Goal: Transaction & Acquisition: Obtain resource

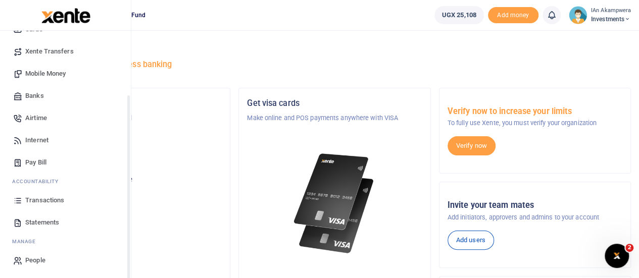
scroll to position [82, 0]
click at [39, 219] on span "Statements" at bounding box center [42, 222] width 34 height 10
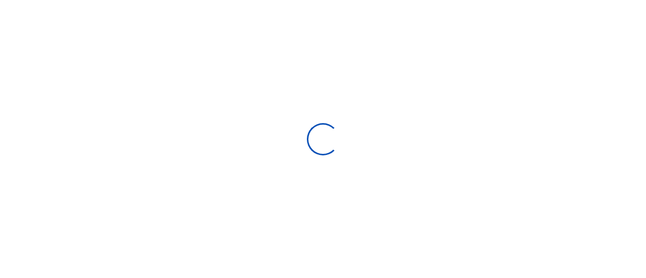
select select "ALL"
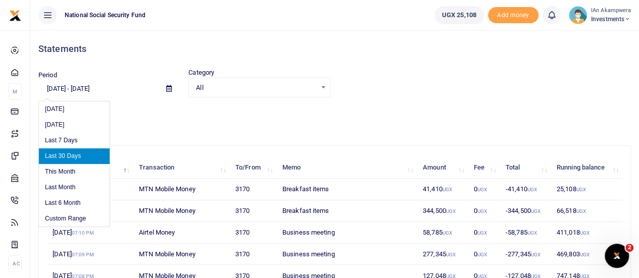
click at [53, 88] on input "[DATE] - [DATE]" at bounding box center [98, 88] width 120 height 17
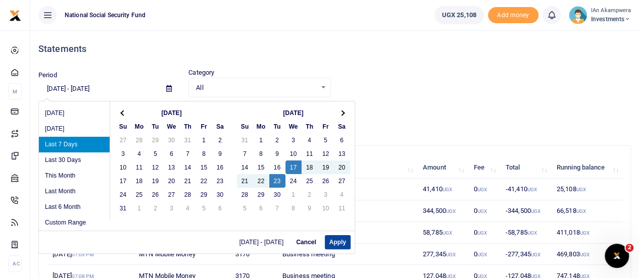
type input "[DATE] - [DATE]"
click at [341, 235] on button "Apply" at bounding box center [338, 242] width 26 height 14
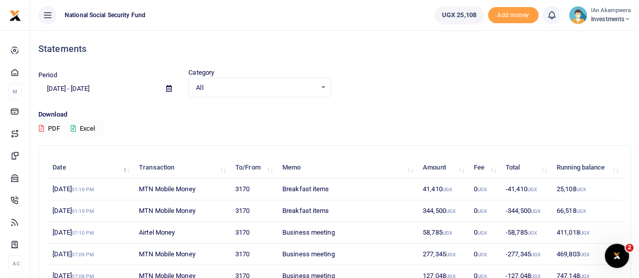
click at [89, 131] on button "Excel" at bounding box center [82, 128] width 41 height 17
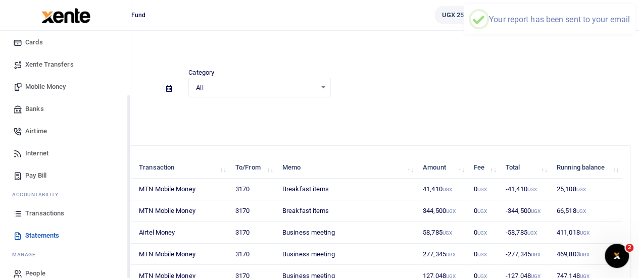
scroll to position [82, 0]
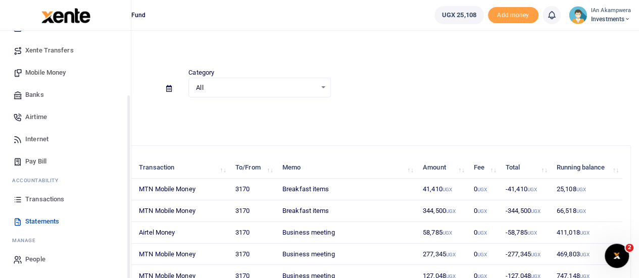
click at [47, 199] on span "Transactions" at bounding box center [44, 199] width 39 height 10
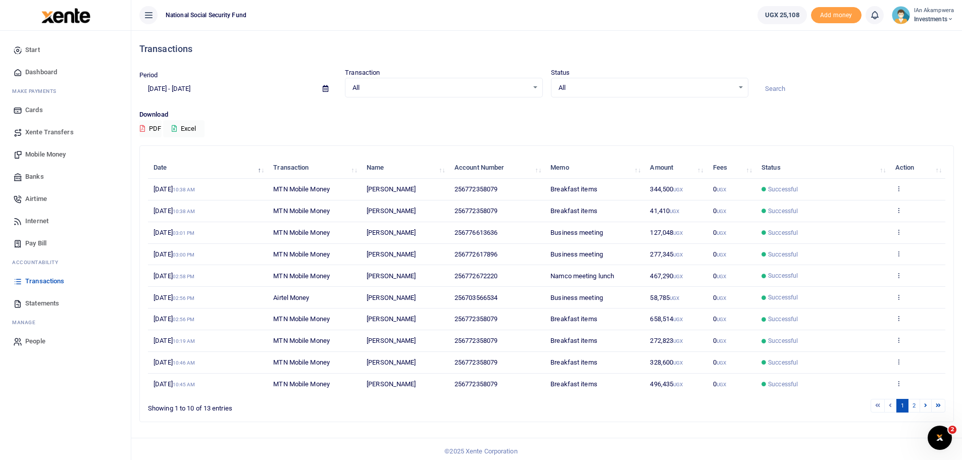
click at [60, 277] on span "Transactions" at bounding box center [44, 281] width 39 height 10
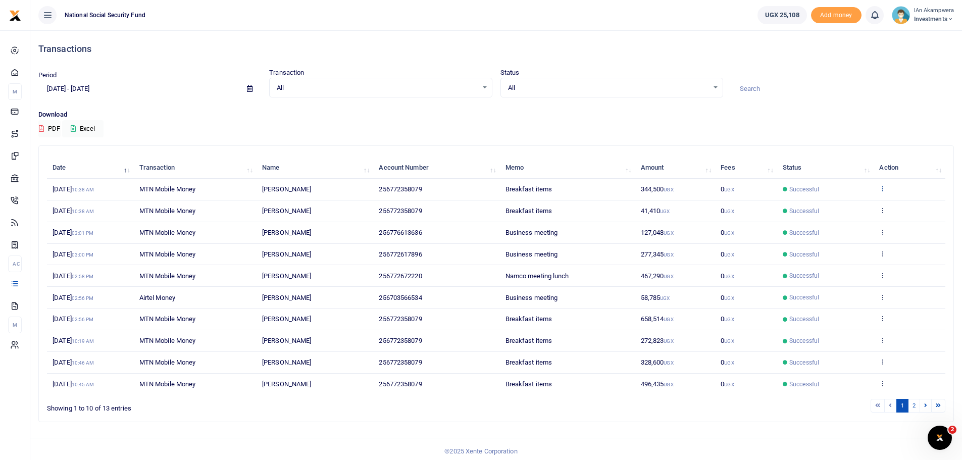
click at [884, 191] on icon at bounding box center [882, 188] width 7 height 7
click at [850, 209] on link "View details" at bounding box center [846, 205] width 80 height 14
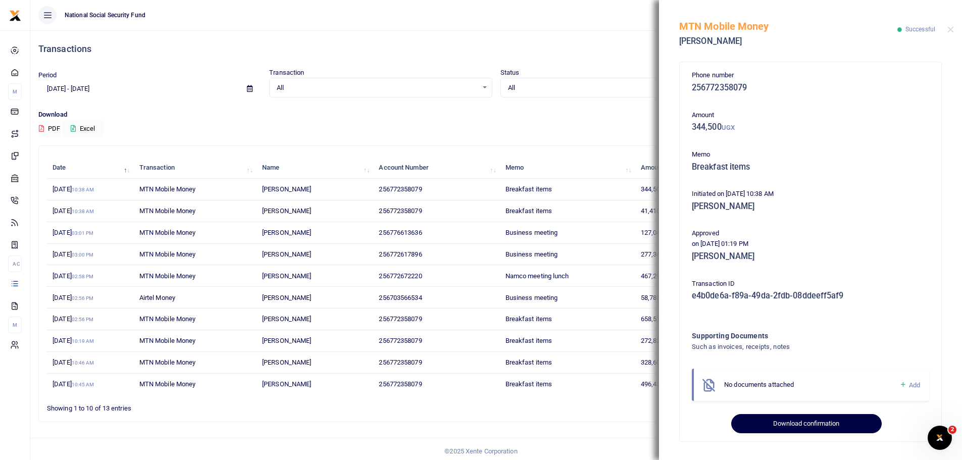
click at [805, 423] on button "Download confirmation" at bounding box center [806, 423] width 150 height 19
click at [949, 29] on button "Close" at bounding box center [950, 29] width 7 height 7
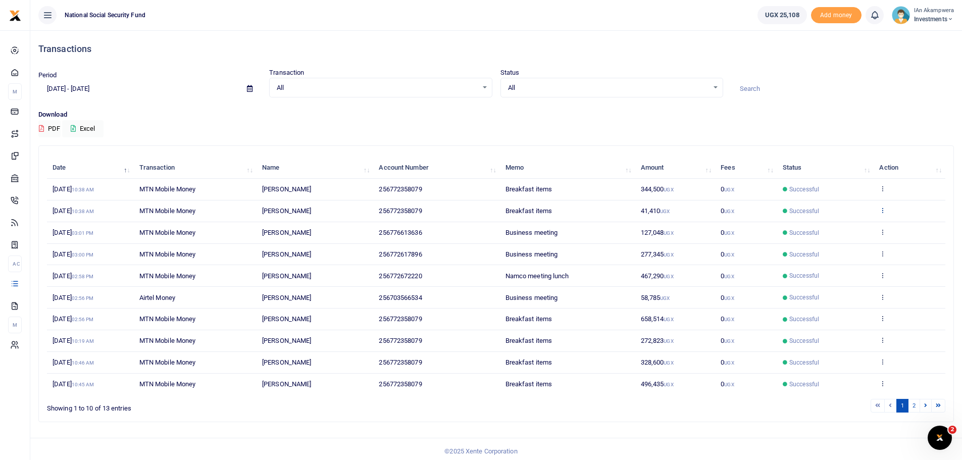
click at [881, 212] on icon at bounding box center [882, 209] width 7 height 7
click at [862, 227] on link "View details" at bounding box center [846, 227] width 80 height 14
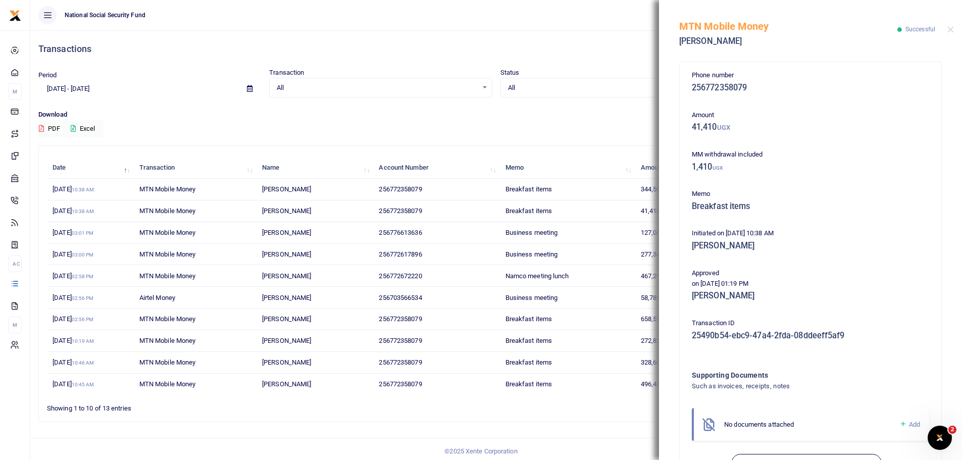
click at [605, 139] on div "Transactions Period [DATE] - [DATE] Transaction All Select an option... All Air…" at bounding box center [495, 230] width 923 height 400
click at [945, 30] on div "MTN Mobile Money [PERSON_NAME] Successful" at bounding box center [810, 28] width 303 height 56
click at [947, 31] on div "MTN Mobile Money [PERSON_NAME] Successful" at bounding box center [810, 28] width 303 height 56
click at [949, 30] on button "Close" at bounding box center [950, 29] width 7 height 7
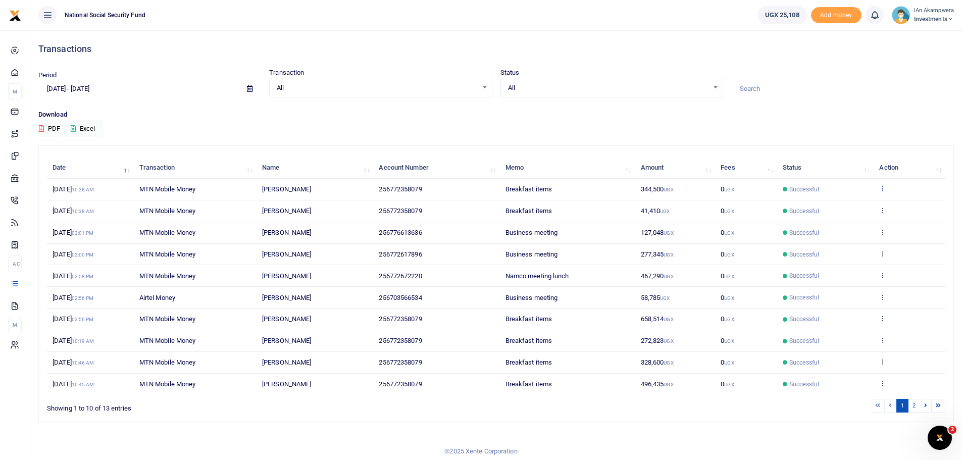
click at [880, 188] on icon at bounding box center [882, 188] width 7 height 7
click at [855, 207] on link "View details" at bounding box center [846, 205] width 80 height 14
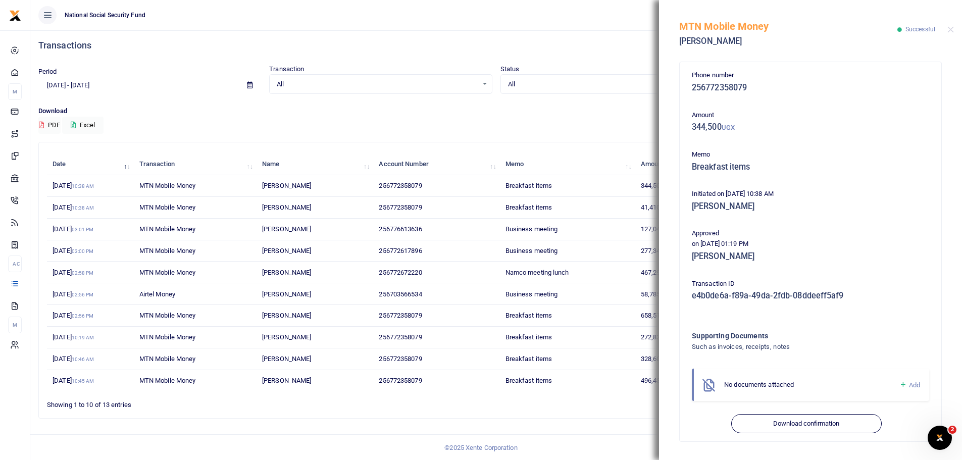
scroll to position [5, 0]
click at [952, 30] on button "Close" at bounding box center [950, 29] width 7 height 7
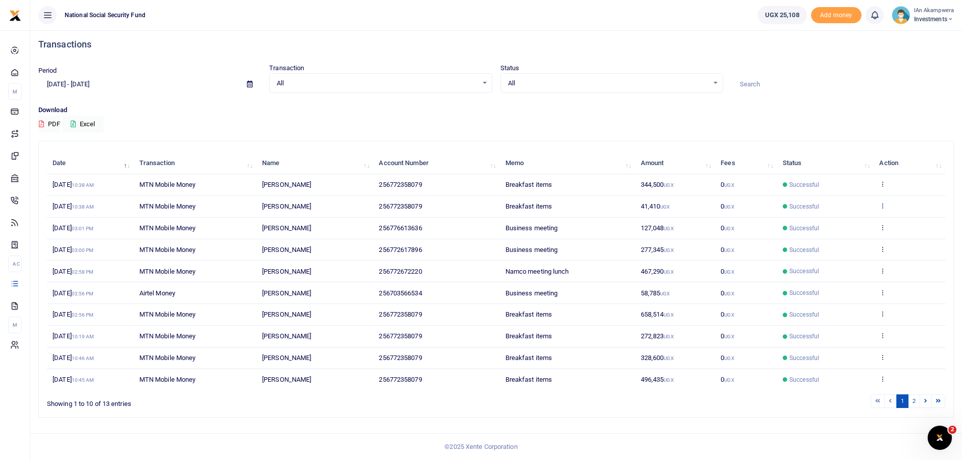
click at [885, 204] on icon at bounding box center [882, 205] width 7 height 7
click at [860, 220] on link "View details" at bounding box center [846, 223] width 80 height 14
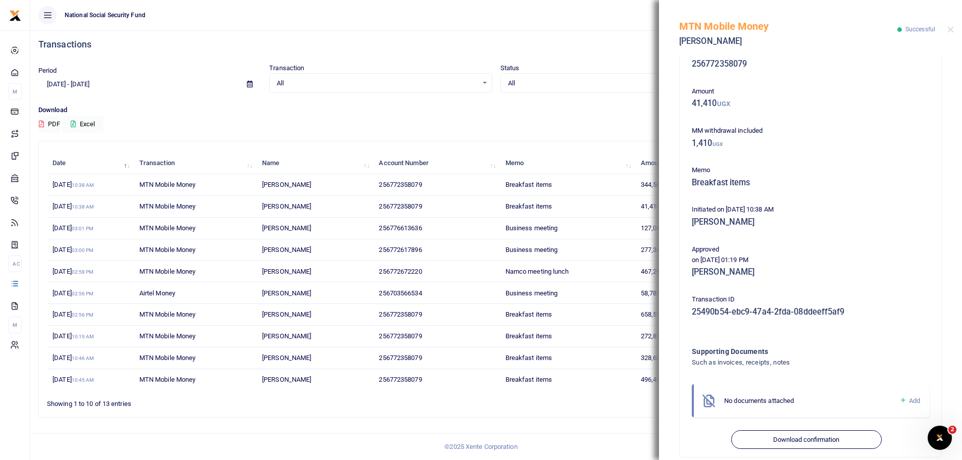
scroll to position [37, 0]
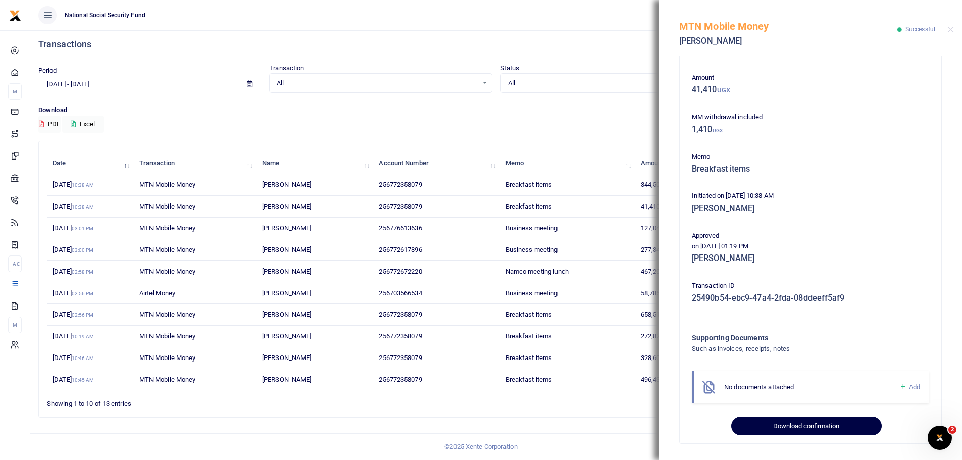
click at [792, 419] on button "Download confirmation" at bounding box center [806, 426] width 150 height 19
click at [949, 30] on button "Close" at bounding box center [950, 29] width 7 height 7
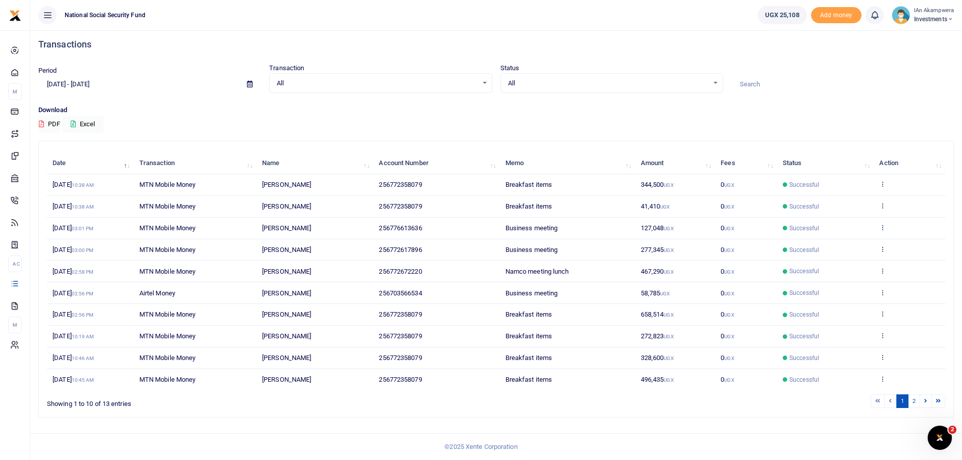
click at [884, 226] on icon at bounding box center [882, 227] width 7 height 7
click at [857, 244] on link "View details" at bounding box center [846, 244] width 80 height 14
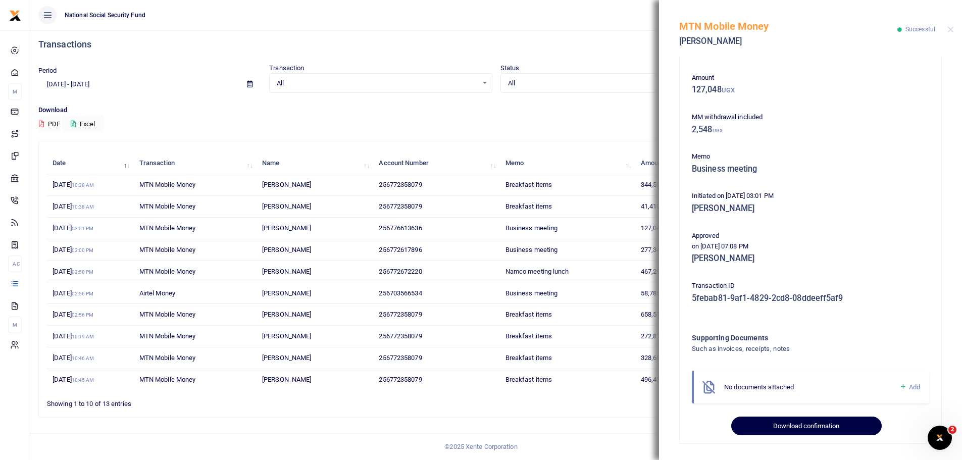
click at [787, 423] on button "Download confirmation" at bounding box center [806, 426] width 150 height 19
click at [951, 27] on button "Close" at bounding box center [950, 29] width 7 height 7
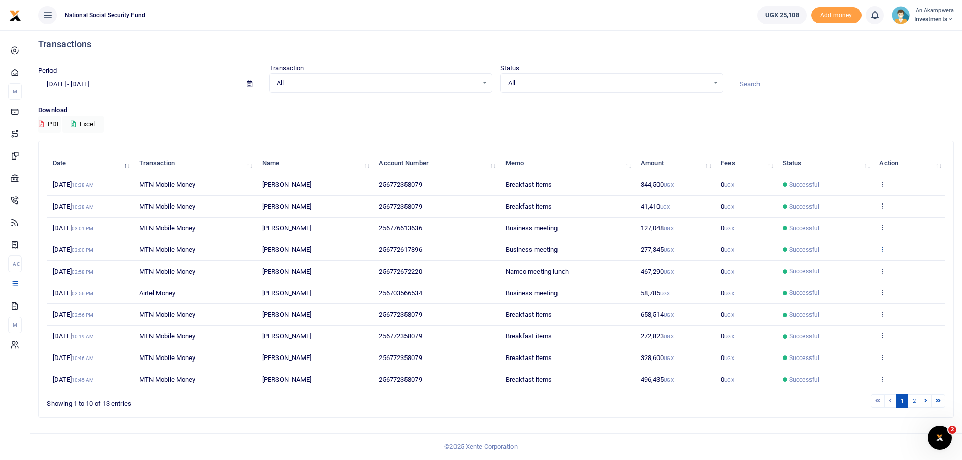
click at [885, 251] on icon at bounding box center [882, 248] width 7 height 7
click at [856, 265] on link "View details" at bounding box center [846, 266] width 80 height 14
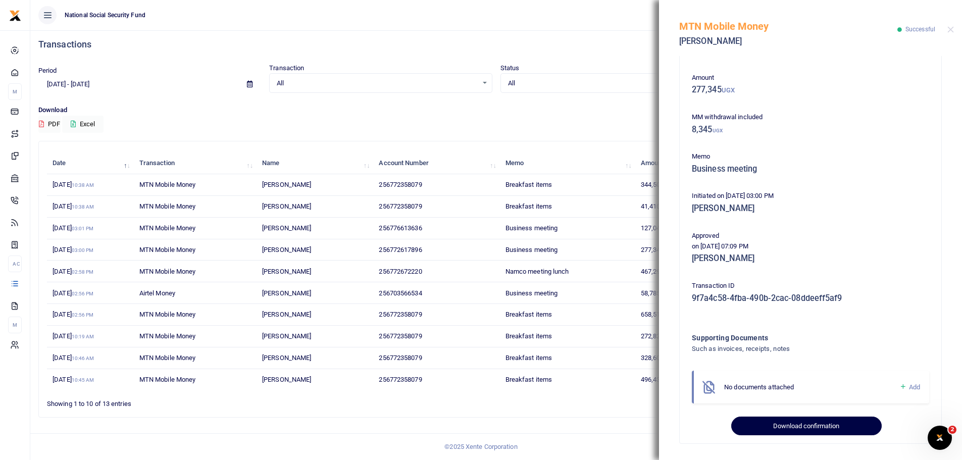
click at [799, 422] on button "Download confirmation" at bounding box center [806, 426] width 150 height 19
click at [950, 31] on button "Close" at bounding box center [950, 29] width 7 height 7
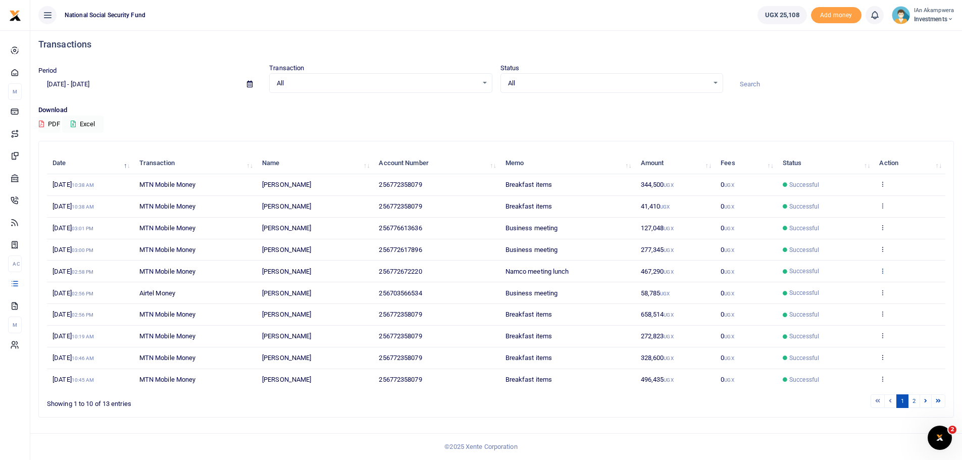
click at [885, 272] on icon at bounding box center [882, 270] width 7 height 7
click at [872, 285] on link "View details" at bounding box center [846, 288] width 80 height 14
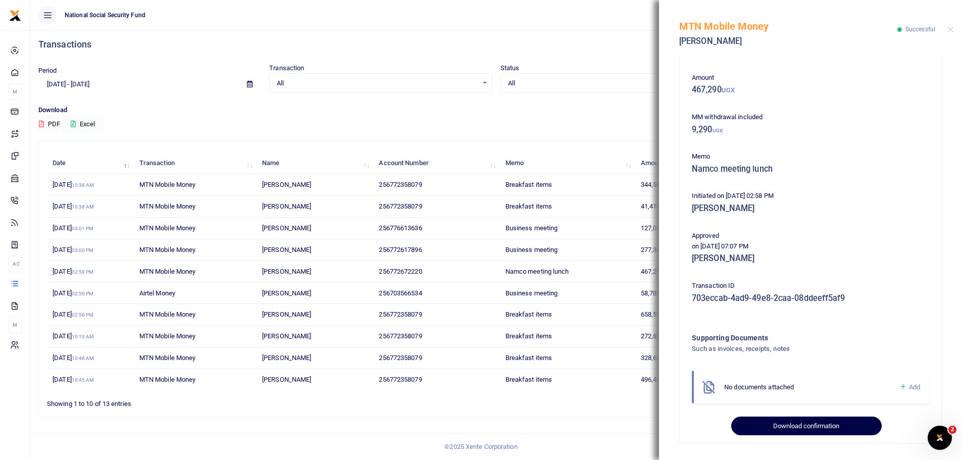
click at [809, 430] on button "Download confirmation" at bounding box center [806, 426] width 150 height 19
click at [951, 27] on button "Close" at bounding box center [950, 29] width 7 height 7
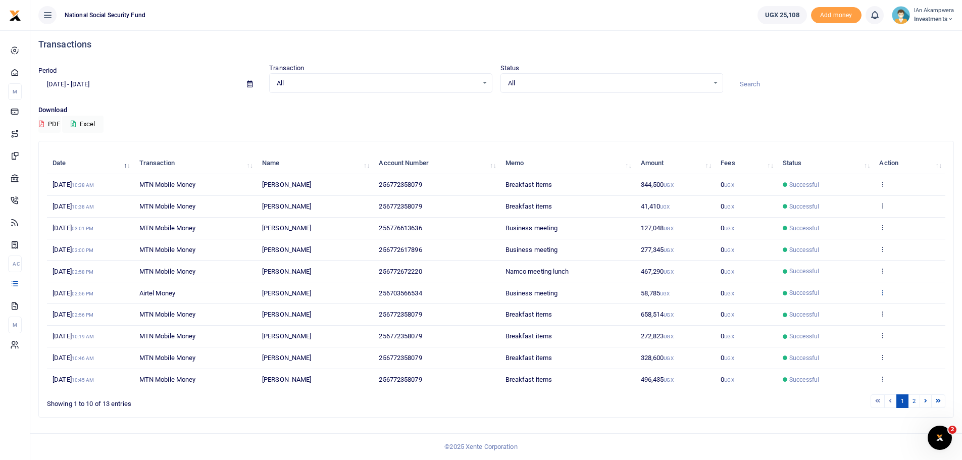
click at [884, 293] on icon at bounding box center [882, 292] width 7 height 7
click at [857, 311] on link "View details" at bounding box center [846, 309] width 80 height 14
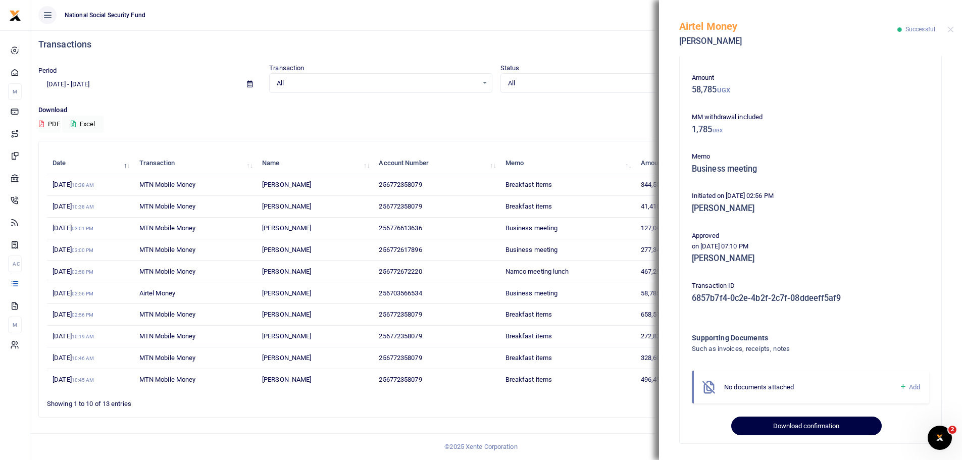
click at [759, 417] on button "Download confirmation" at bounding box center [806, 426] width 150 height 19
click at [950, 29] on button "Close" at bounding box center [950, 29] width 7 height 7
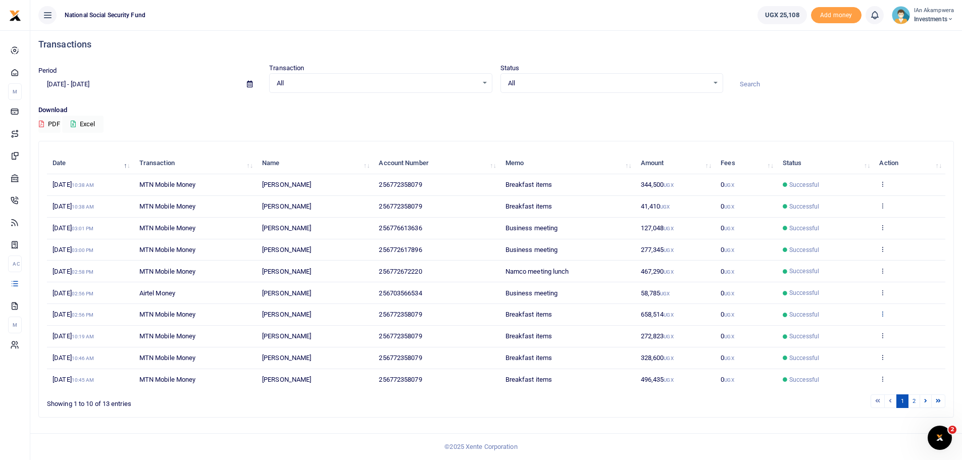
click at [886, 311] on icon at bounding box center [882, 313] width 7 height 7
click at [839, 331] on link "View details" at bounding box center [846, 331] width 80 height 14
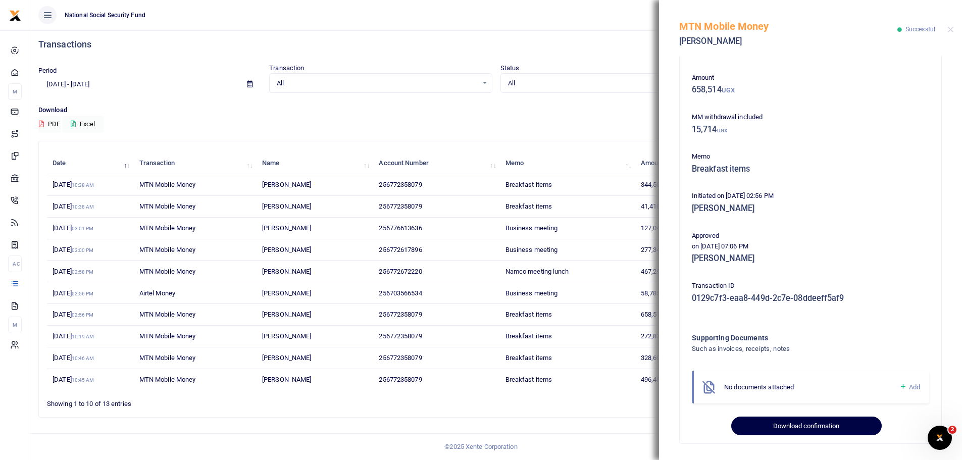
click at [783, 431] on button "Download confirmation" at bounding box center [806, 426] width 150 height 19
click at [950, 28] on button "Close" at bounding box center [950, 29] width 7 height 7
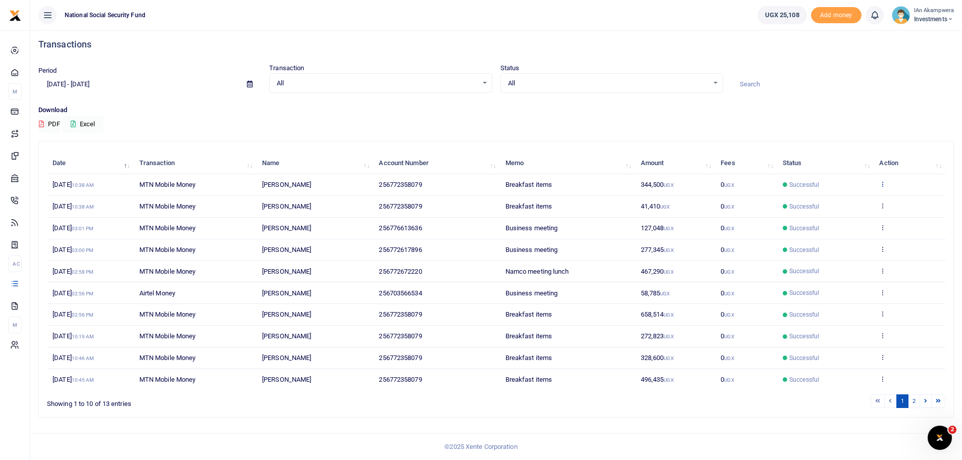
click at [881, 184] on icon at bounding box center [882, 183] width 7 height 7
click at [853, 201] on link "View details" at bounding box center [846, 201] width 80 height 14
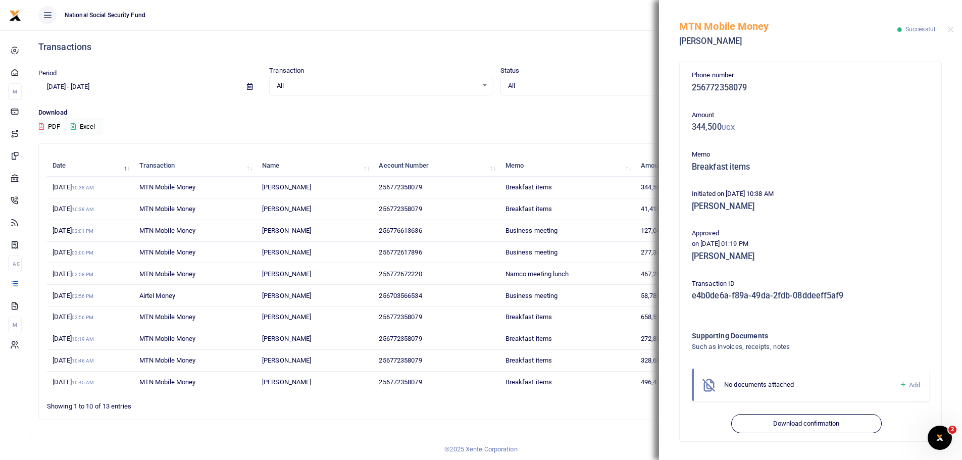
scroll to position [5, 0]
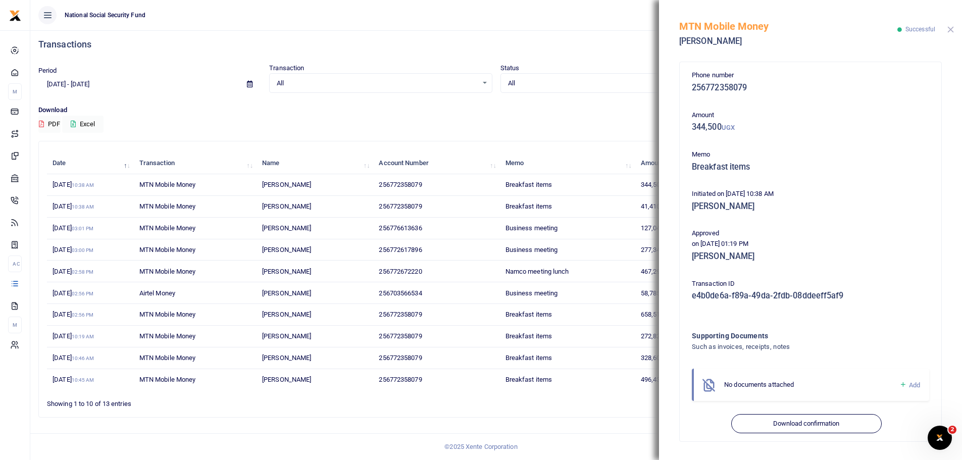
click at [950, 31] on button "Close" at bounding box center [950, 29] width 7 height 7
